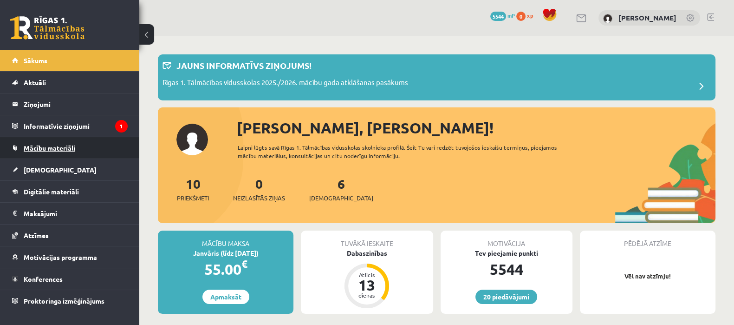
click at [42, 144] on span "Mācību materiāli" at bounding box center [50, 147] width 52 height 8
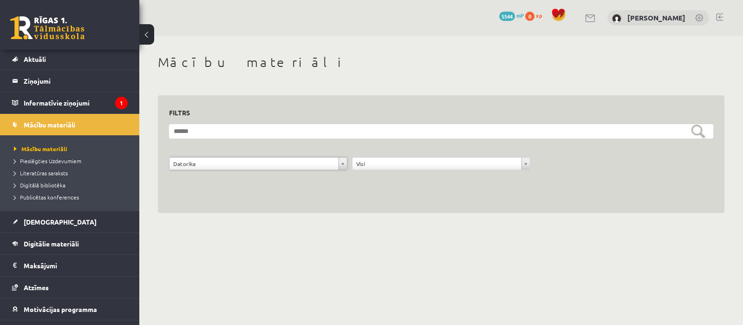
scroll to position [13, 0]
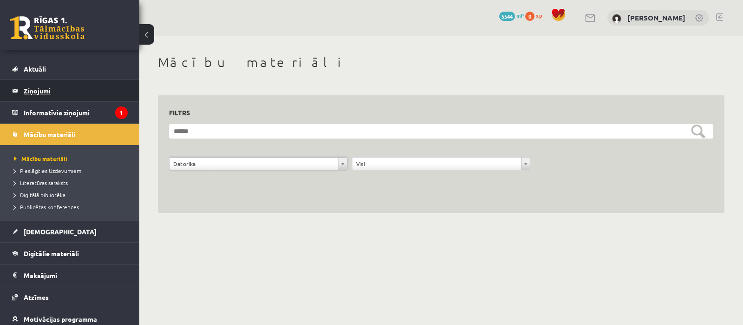
click at [37, 87] on legend "Ziņojumi 0" at bounding box center [76, 90] width 104 height 21
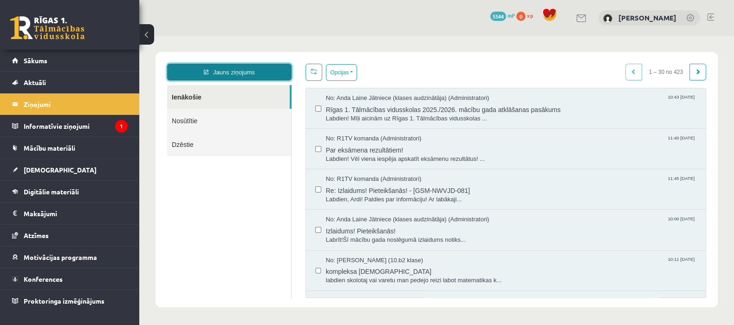
click at [221, 70] on link "Jauns ziņojums" at bounding box center [229, 72] width 124 height 17
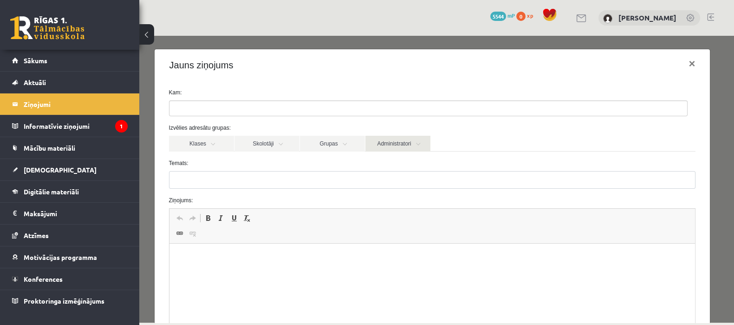
click at [395, 141] on link "Administratori" at bounding box center [397, 144] width 65 height 16
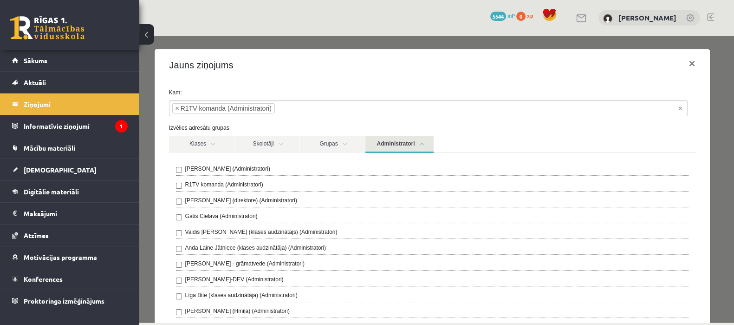
click at [564, 143] on div "Klases Skolotāji Grupas Administratori" at bounding box center [432, 144] width 527 height 17
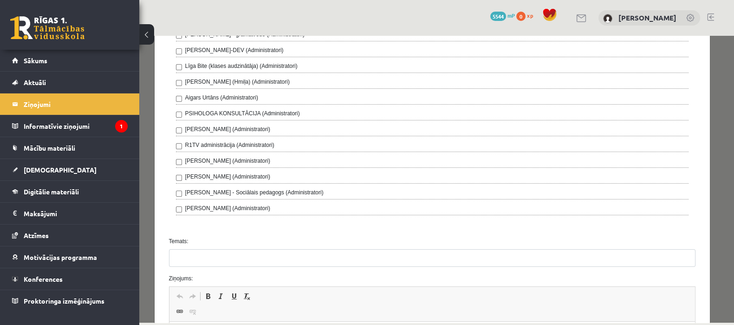
scroll to position [232, 0]
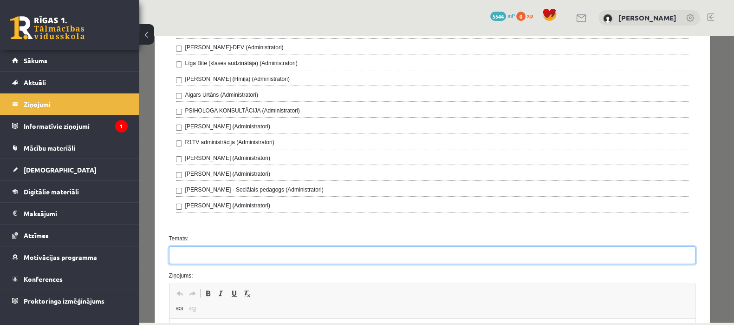
click at [243, 252] on input "Temats:" at bounding box center [432, 255] width 527 height 18
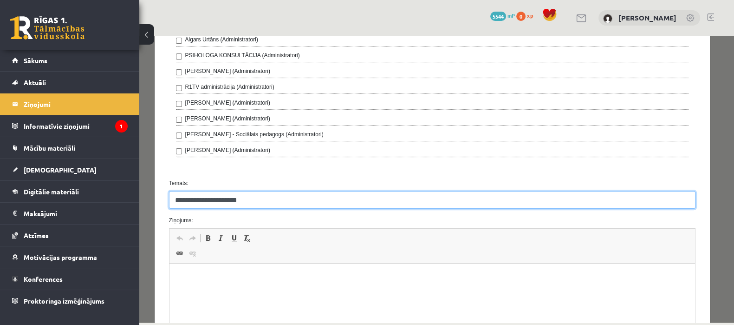
scroll to position [348, 0]
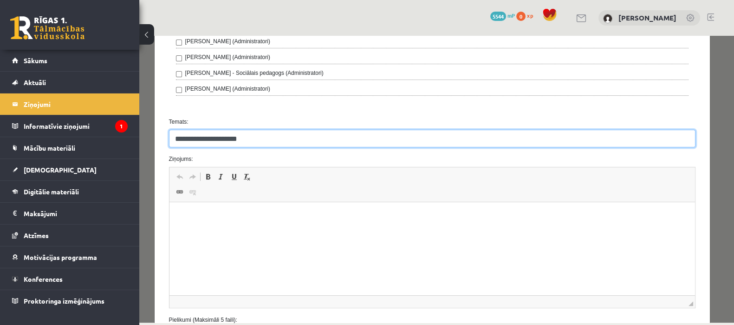
type input "**********"
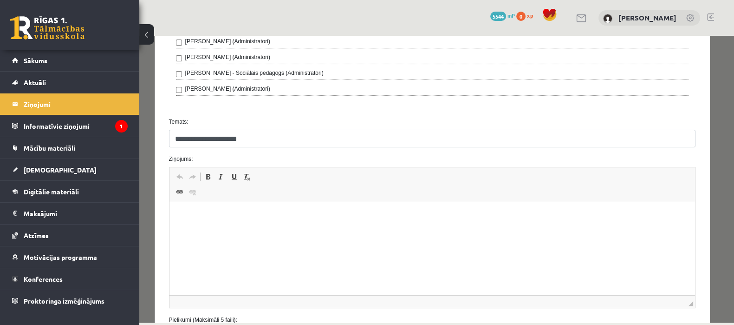
click at [275, 230] on html at bounding box center [432, 216] width 526 height 28
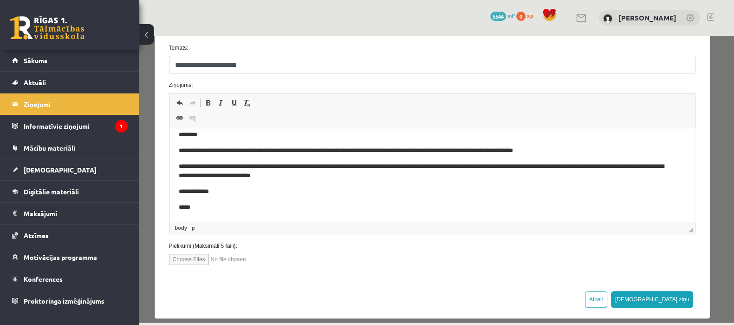
scroll to position [429, 0]
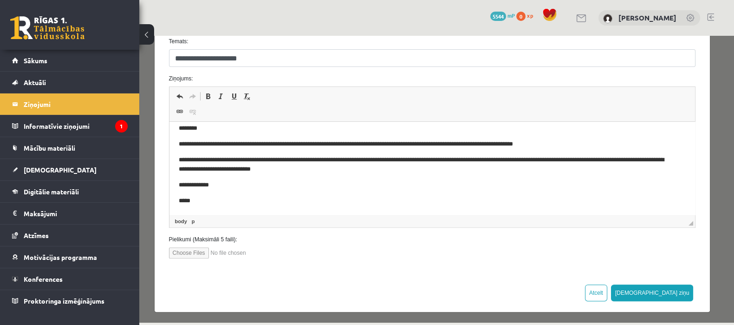
click at [315, 141] on p "**********" at bounding box center [423, 144] width 490 height 10
click at [406, 145] on p "**********" at bounding box center [423, 144] width 490 height 10
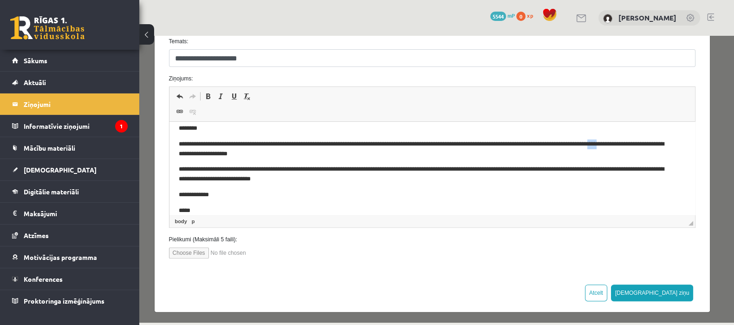
drag, startPoint x: 658, startPoint y: 144, endPoint x: 650, endPoint y: 144, distance: 7.4
click at [650, 144] on p "**********" at bounding box center [423, 148] width 490 height 19
click at [650, 141] on p "**********" at bounding box center [423, 148] width 490 height 19
click at [178, 151] on p "**********" at bounding box center [423, 148] width 490 height 19
click at [668, 289] on button "Sūtīt ziņu" at bounding box center [652, 292] width 83 height 17
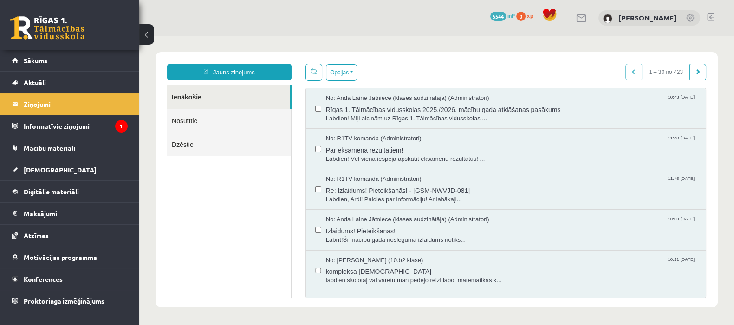
scroll to position [0, 0]
click at [38, 166] on span "[DEMOGRAPHIC_DATA]" at bounding box center [60, 169] width 73 height 8
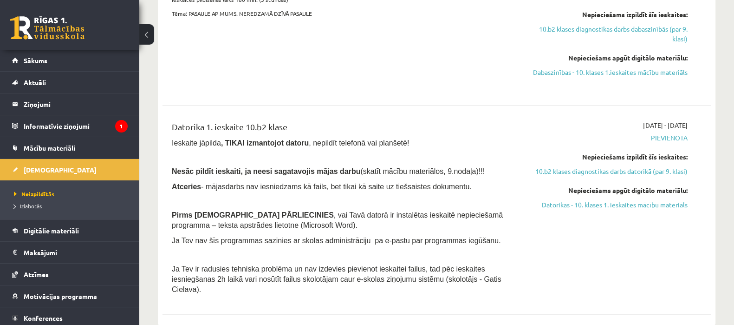
scroll to position [501, 0]
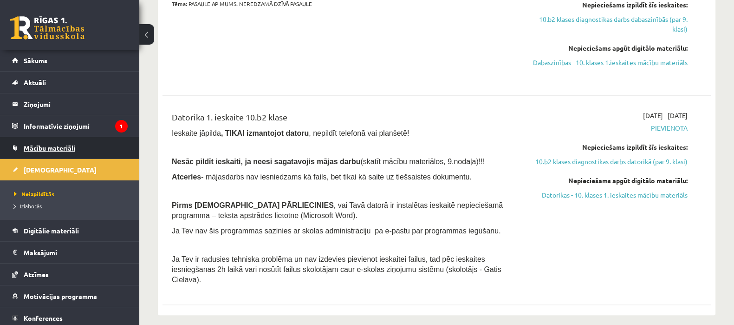
click at [44, 142] on link "Mācību materiāli" at bounding box center [70, 147] width 116 height 21
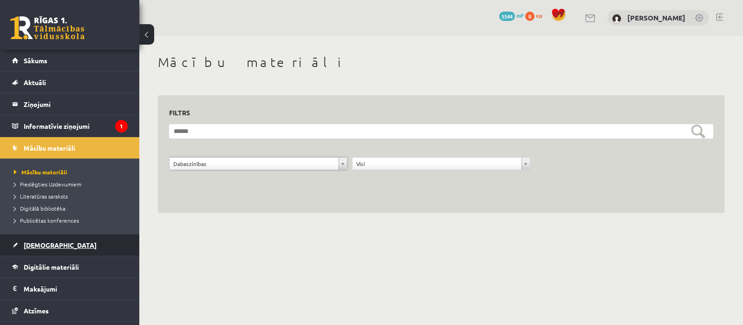
click at [42, 247] on span "[DEMOGRAPHIC_DATA]" at bounding box center [60, 244] width 73 height 8
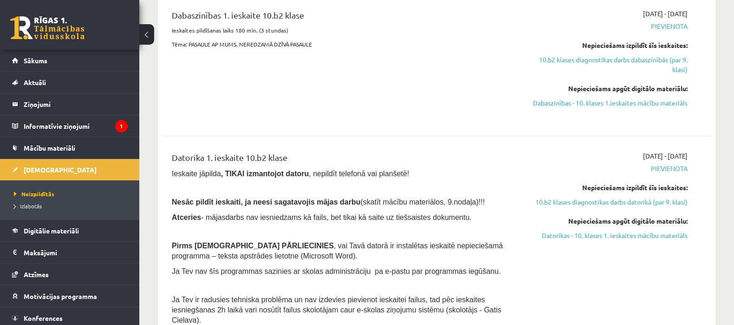
scroll to position [471, 0]
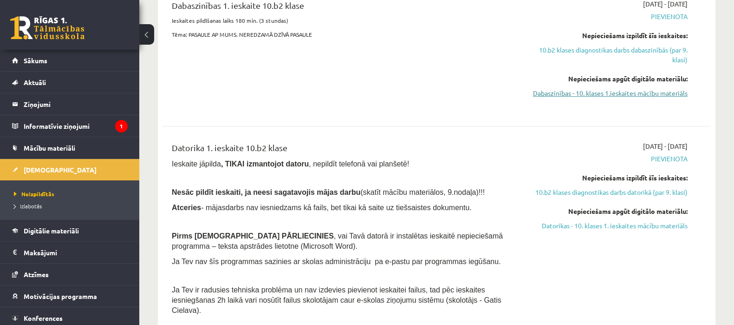
click at [634, 90] on link "Dabaszinības - 10. klases 1.ieskaites mācību materiāls" at bounding box center [606, 93] width 162 height 10
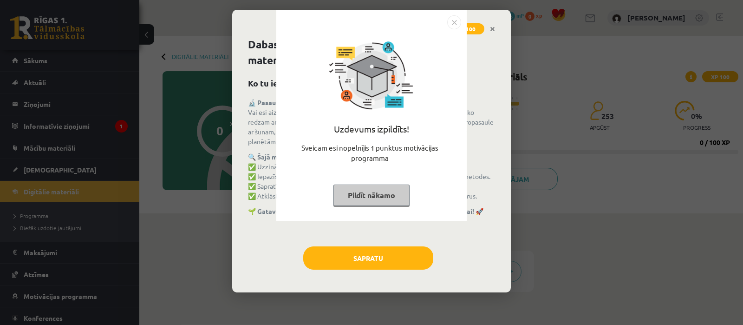
click at [374, 188] on button "Pildīt nākamo" at bounding box center [371, 194] width 76 height 21
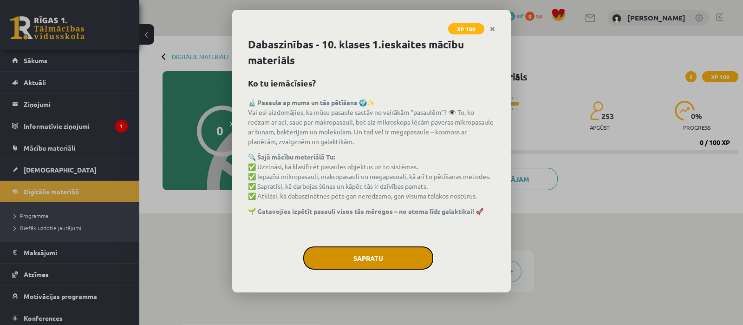
click at [351, 253] on button "Sapratu" at bounding box center [368, 257] width 130 height 23
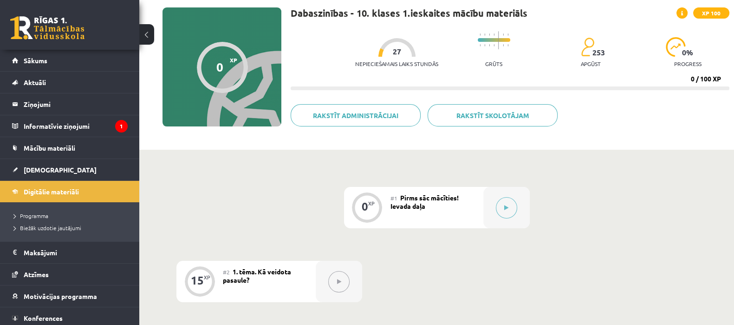
scroll to position [63, 0]
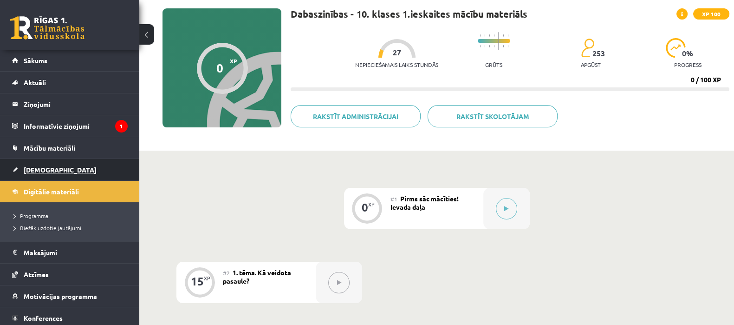
click at [39, 164] on link "[DEMOGRAPHIC_DATA]" at bounding box center [70, 169] width 116 height 21
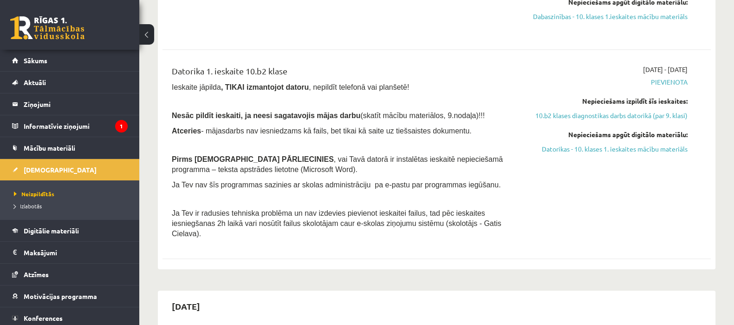
scroll to position [557, 0]
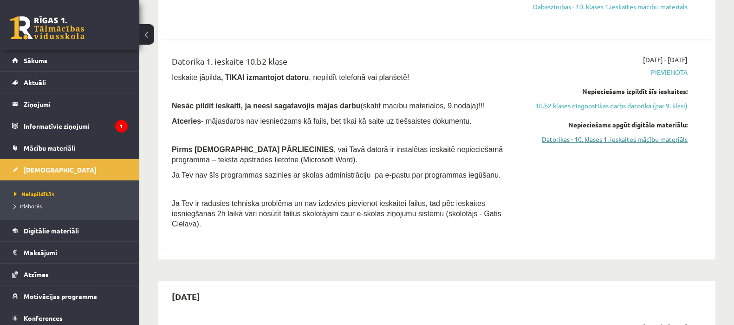
click at [617, 137] on link "Datorikas - 10. klases 1. ieskaites mācību materiāls" at bounding box center [606, 139] width 162 height 10
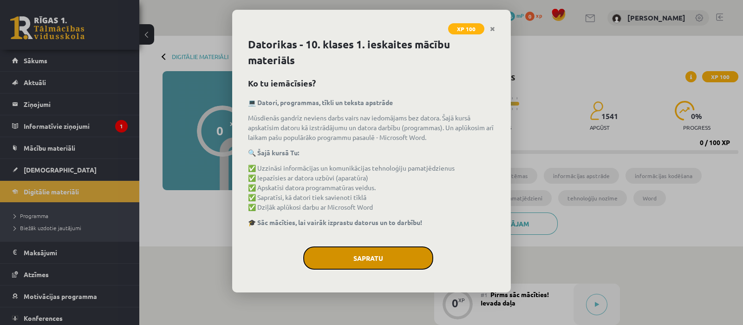
click at [364, 254] on button "Sapratu" at bounding box center [368, 257] width 130 height 23
